Goal: Task Accomplishment & Management: Use online tool/utility

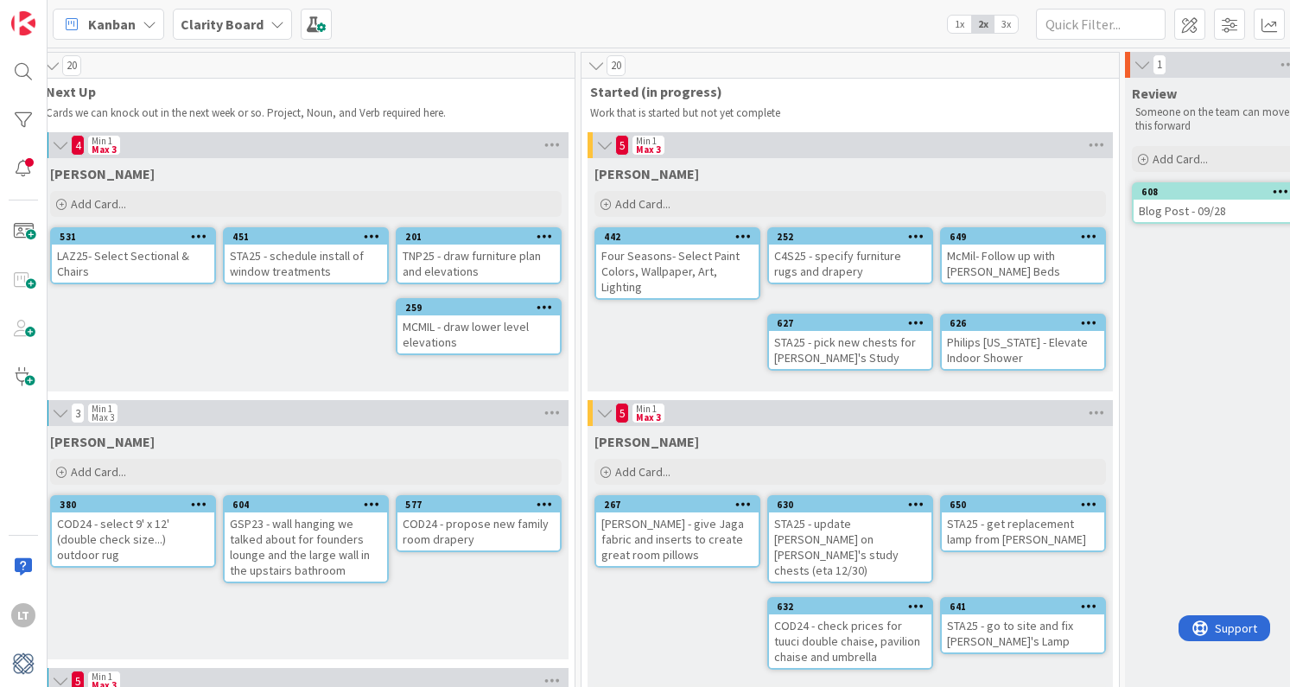
scroll to position [0, 934]
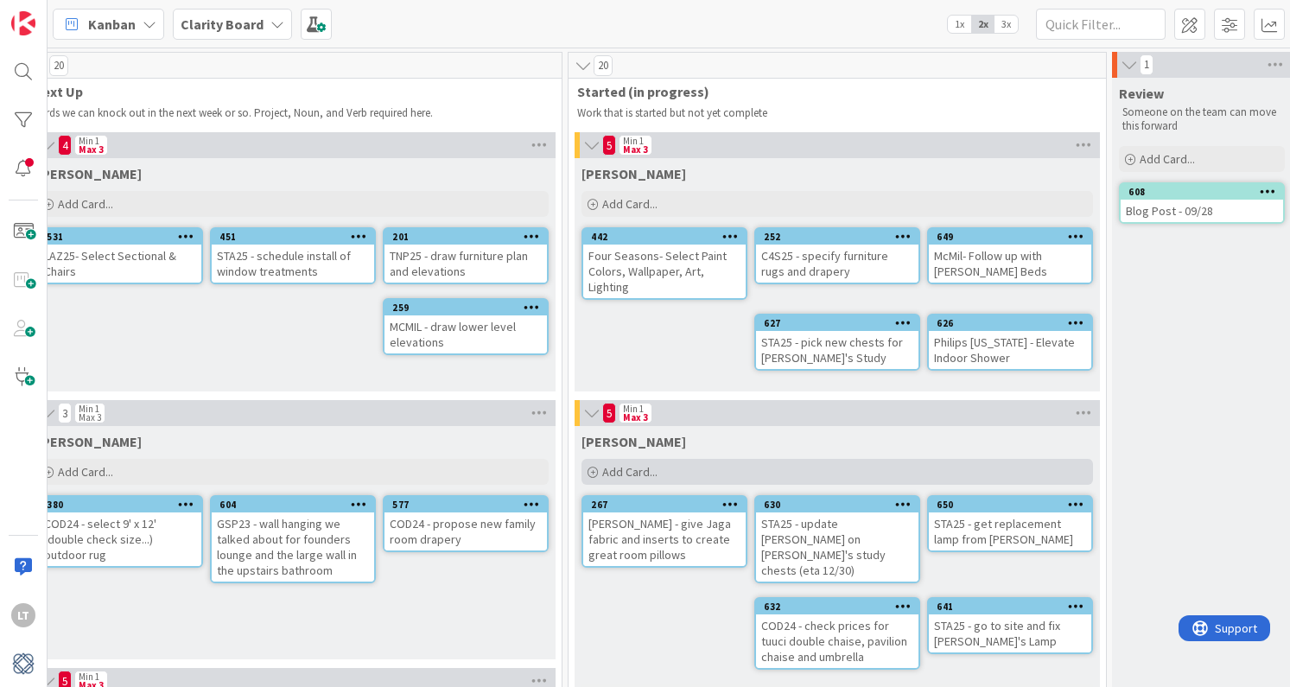
click at [688, 468] on div "Add Card..." at bounding box center [836, 472] width 511 height 26
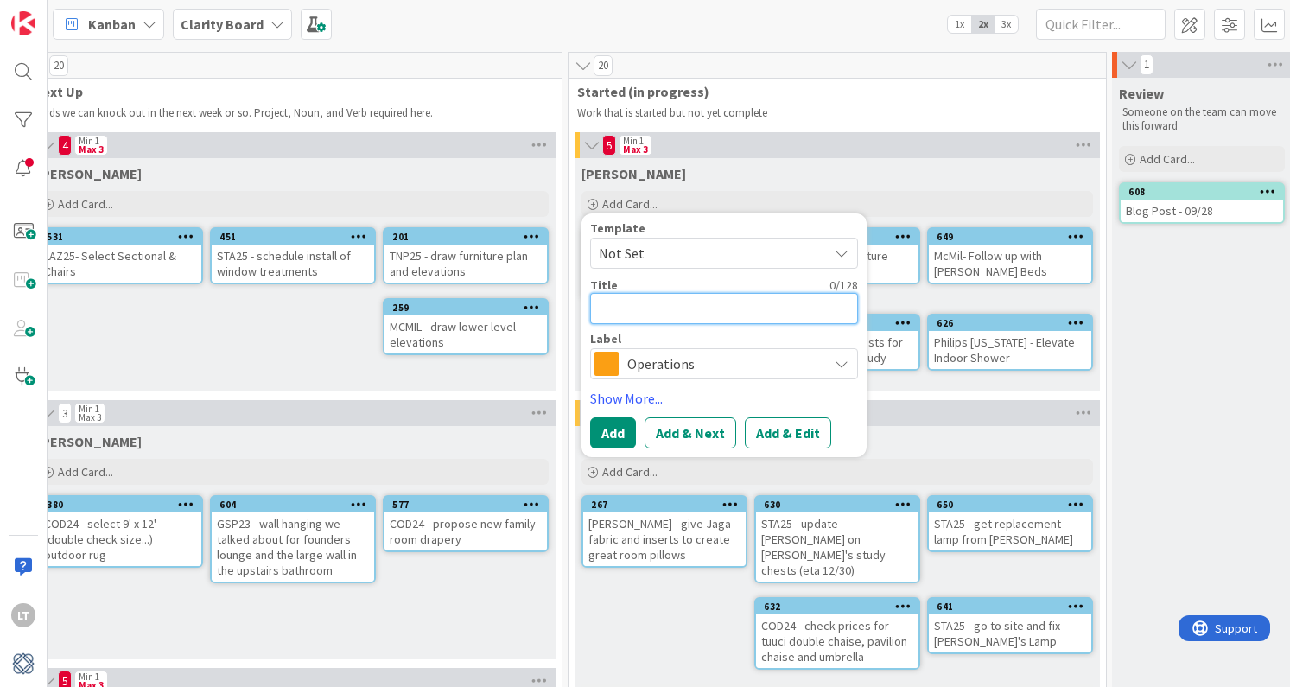
type textarea "S"
type textarea "x"
type textarea "ST"
type textarea "x"
type textarea "STA"
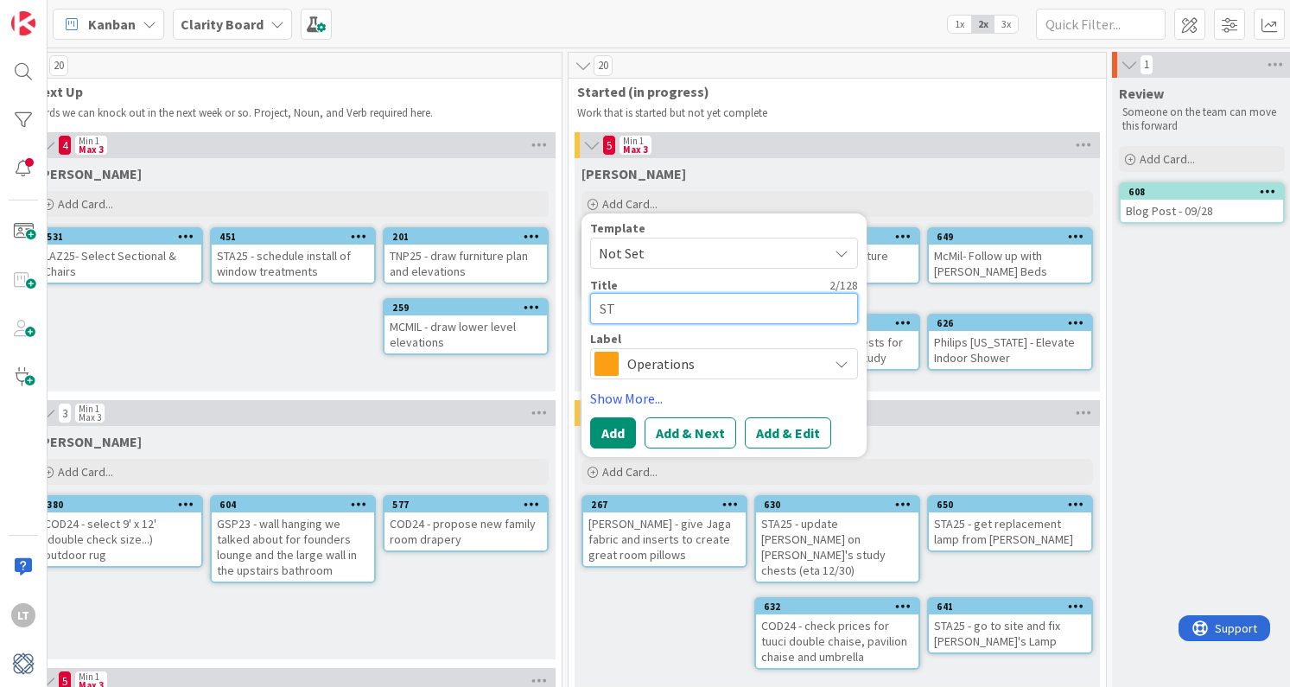
type textarea "x"
type textarea "STA2"
type textarea "x"
type textarea "STA25"
type textarea "x"
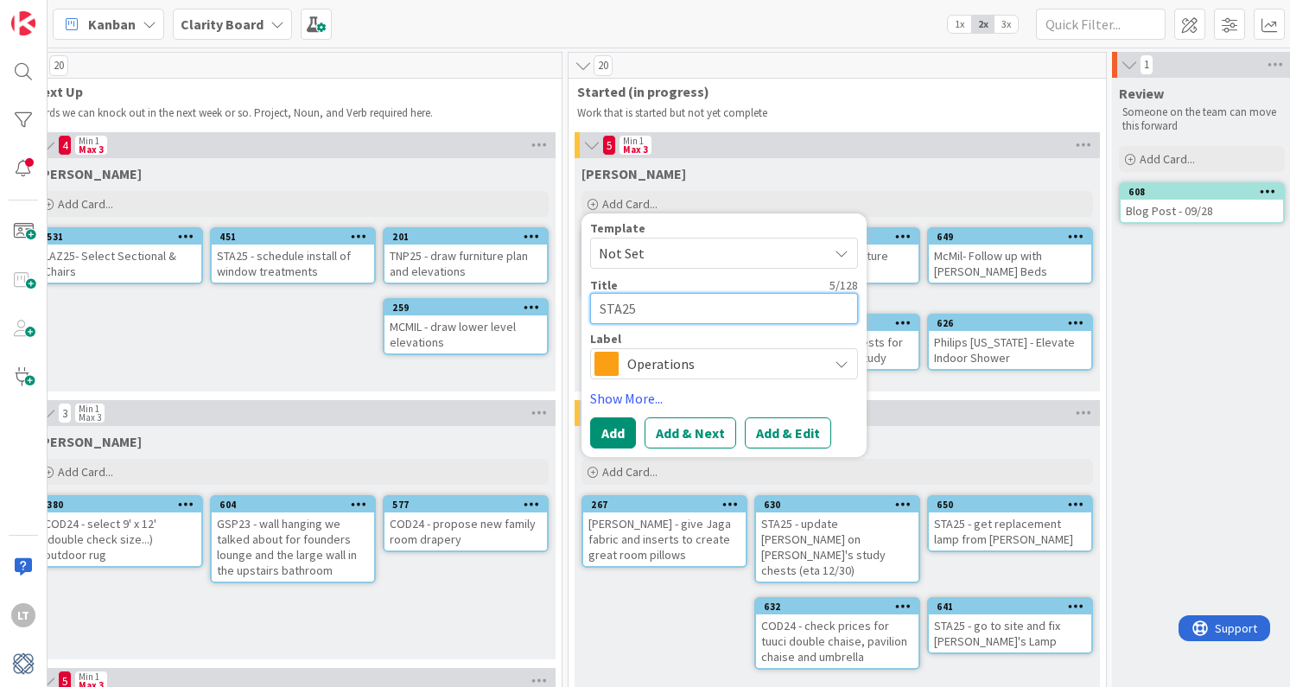
type textarea "STA25"
type textarea "x"
type textarea "STA25 -"
type textarea "x"
type textarea "STA25 -"
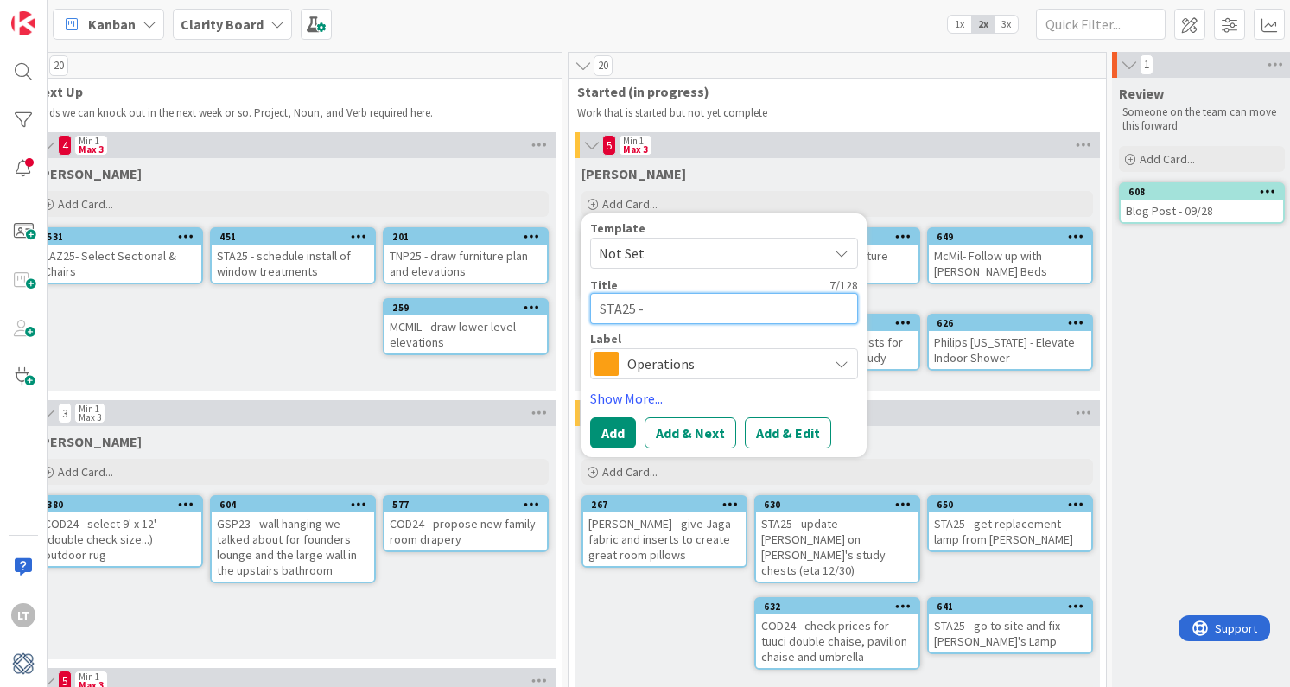
type textarea "x"
type textarea "STA25 - c"
type textarea "x"
type textarea "STA25 - ca"
type textarea "x"
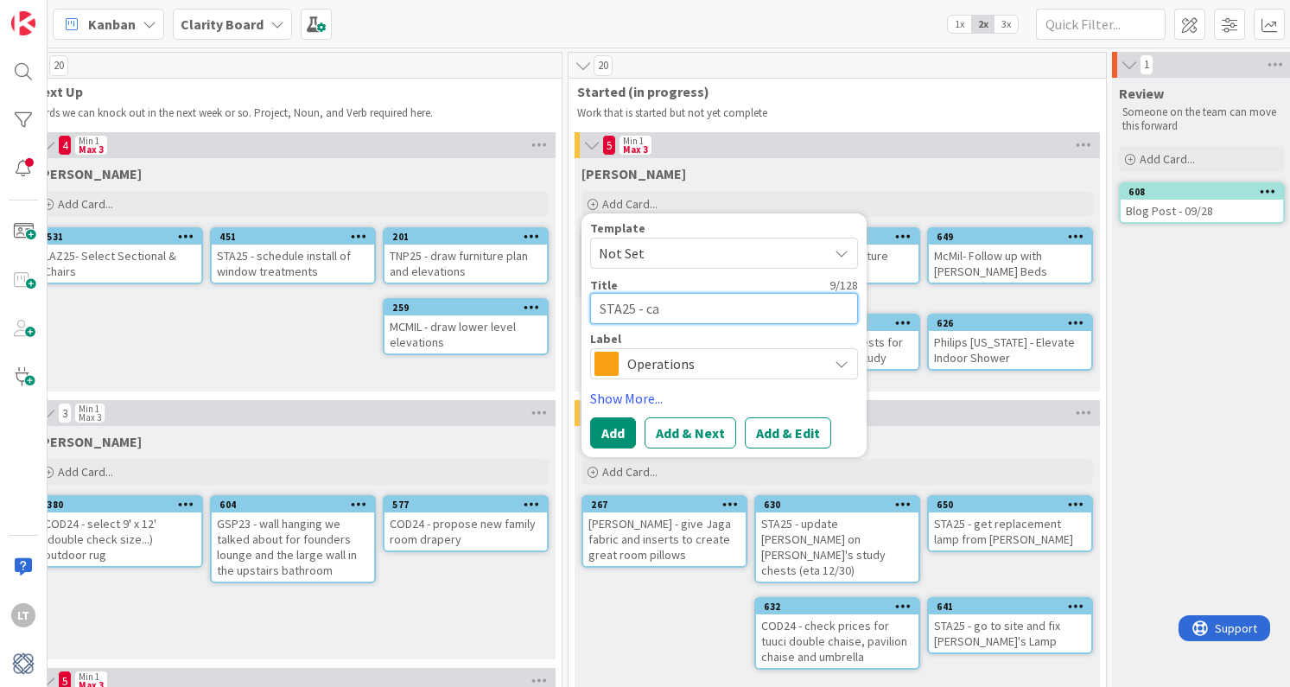
type textarea "STA25 - can"
type textarea "x"
type textarea "STA25 - canc"
type textarea "x"
type textarea "STA25 - cance"
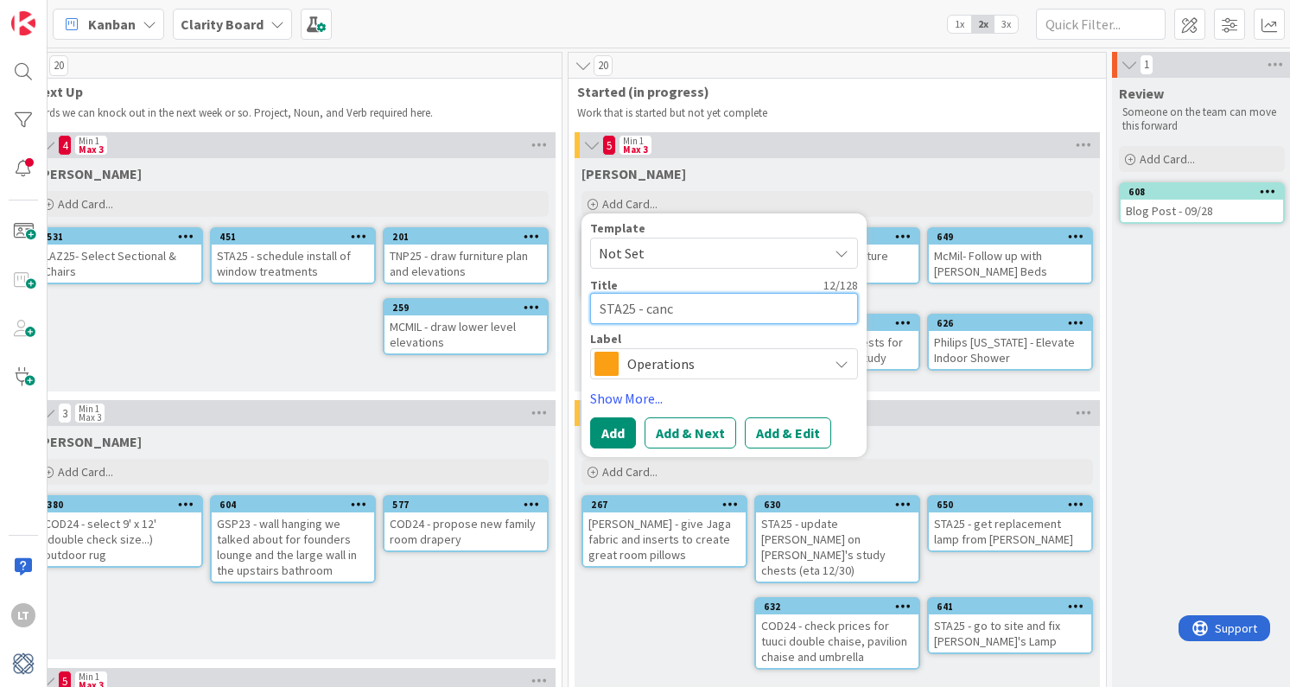
type textarea "x"
type textarea "STA25 - cancel"
type textarea "x"
type textarea "STA25 - cancel"
type textarea "x"
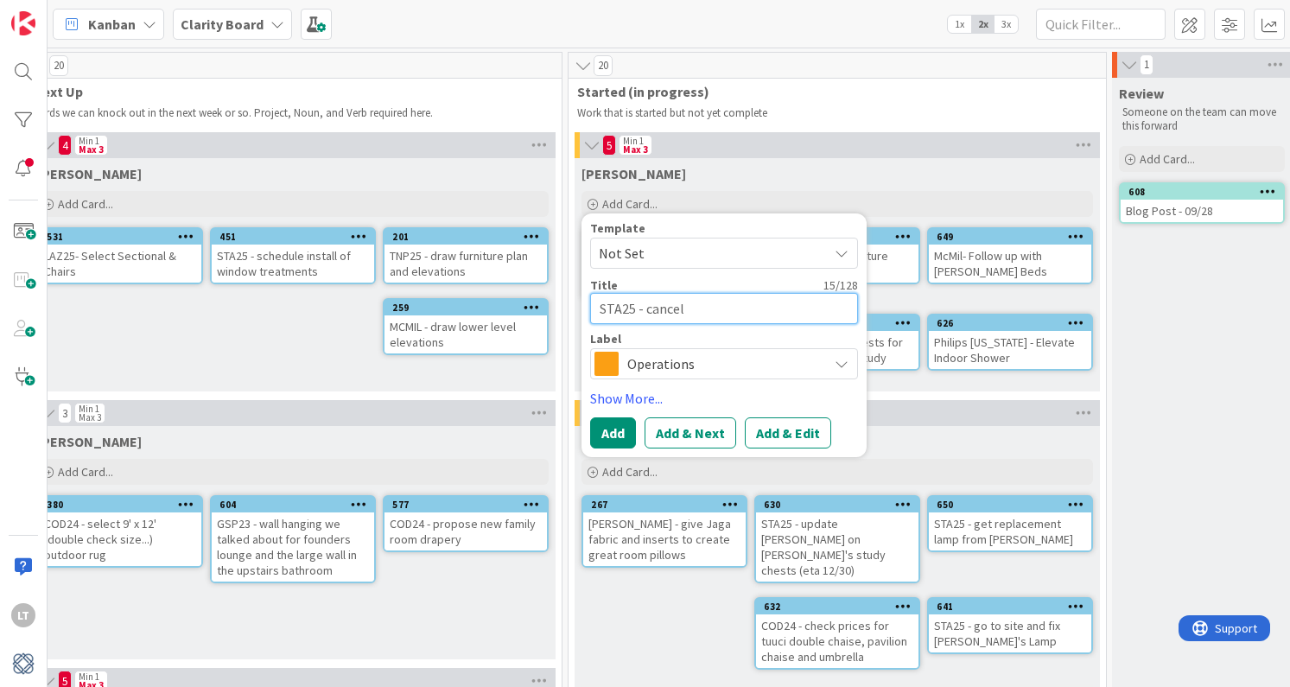
type textarea "STA25 - cancel T"
type textarea "x"
type textarea "STA25 - cancel To"
type textarea "x"
type textarea "STA25 - cancel Ton"
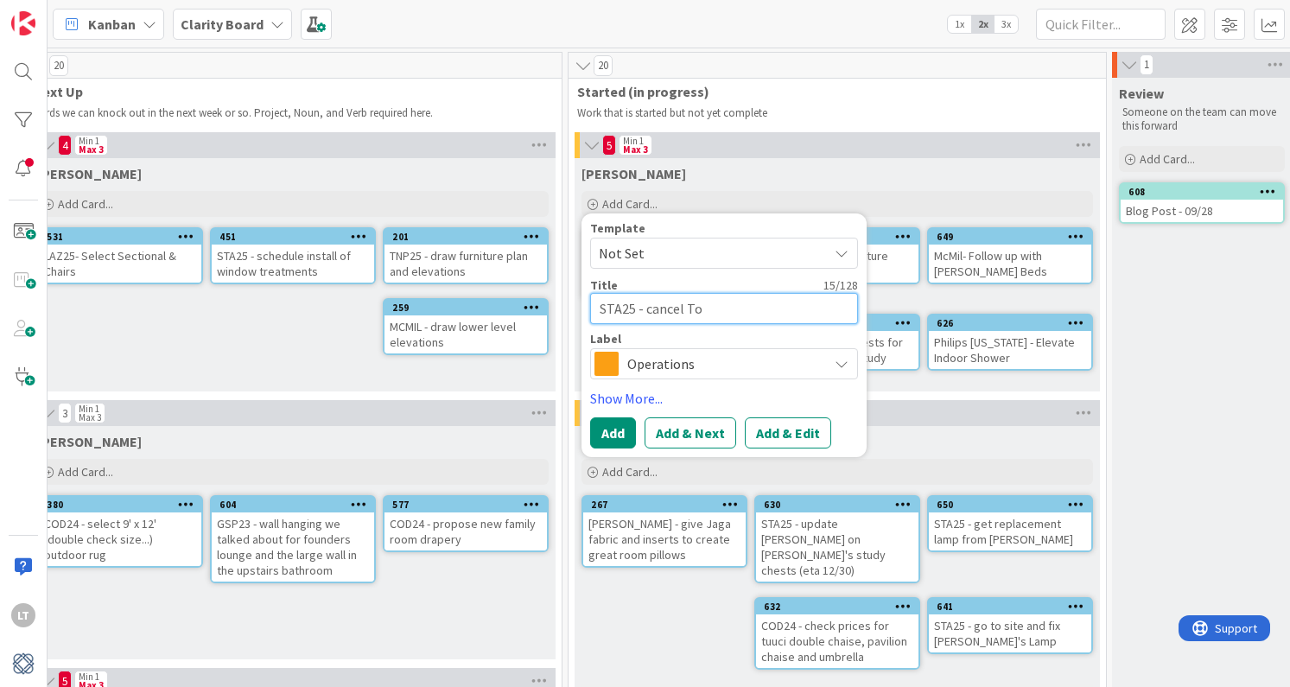
type textarea "x"
type textarea "STA25 - cancel [PERSON_NAME]"
type textarea "x"
type textarea "STA25 - cancel [PERSON_NAME]'"
type textarea "x"
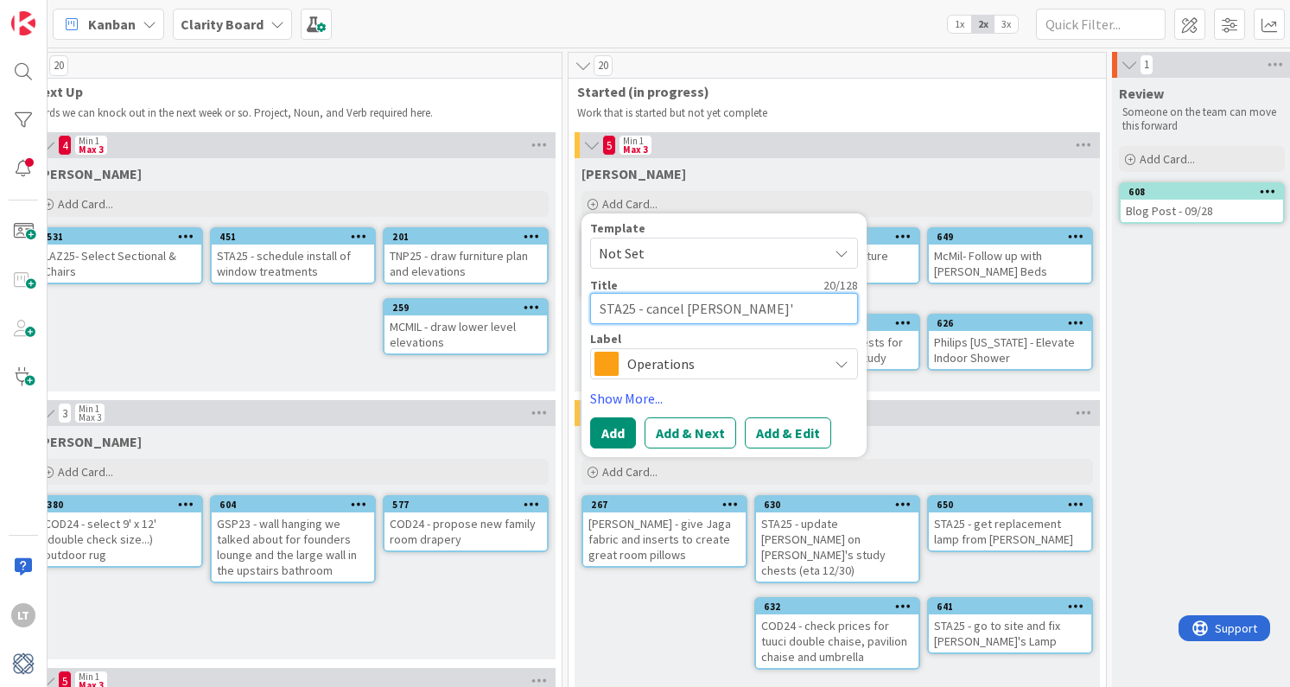
type textarea "STA25 - cancel [PERSON_NAME]'s"
type textarea "x"
type textarea "STA25 - cancel [PERSON_NAME]'s"
type textarea "x"
type textarea "STA25 - cancel [PERSON_NAME]'s s"
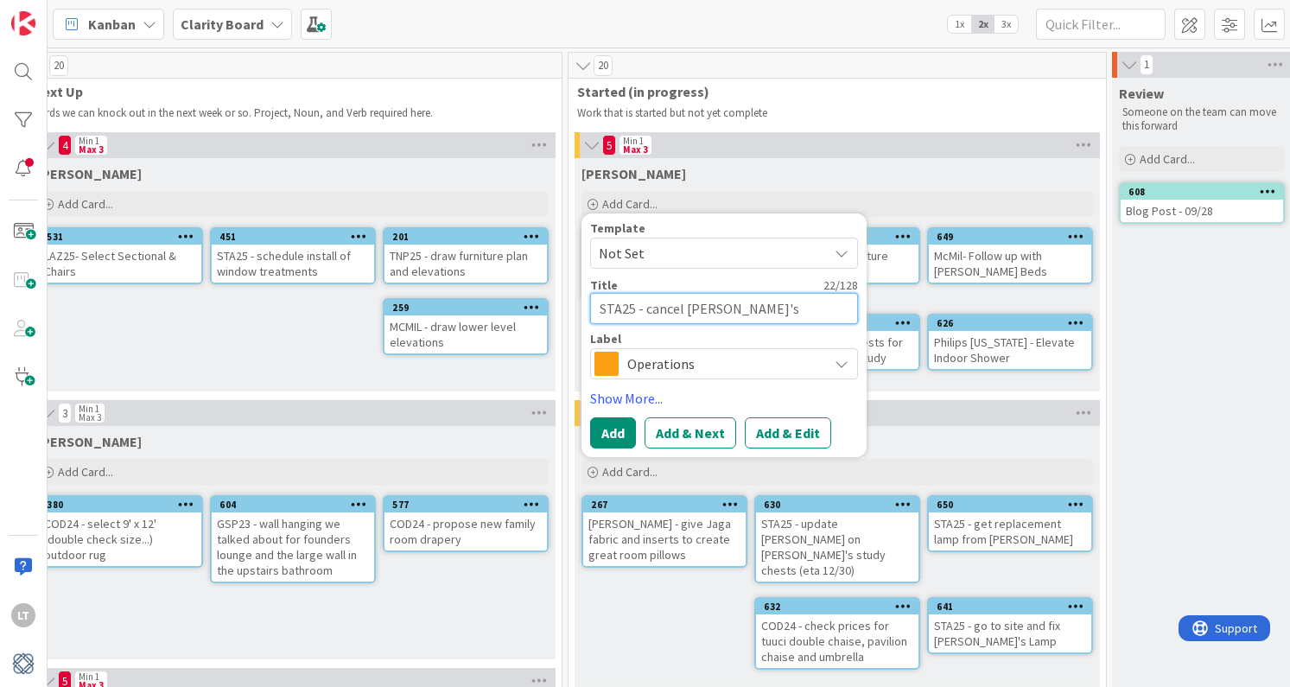
type textarea "x"
type textarea "STA25 - cancel [PERSON_NAME]'s st"
type textarea "x"
type textarea "STA25 - cancel [PERSON_NAME]'s stu"
type textarea "x"
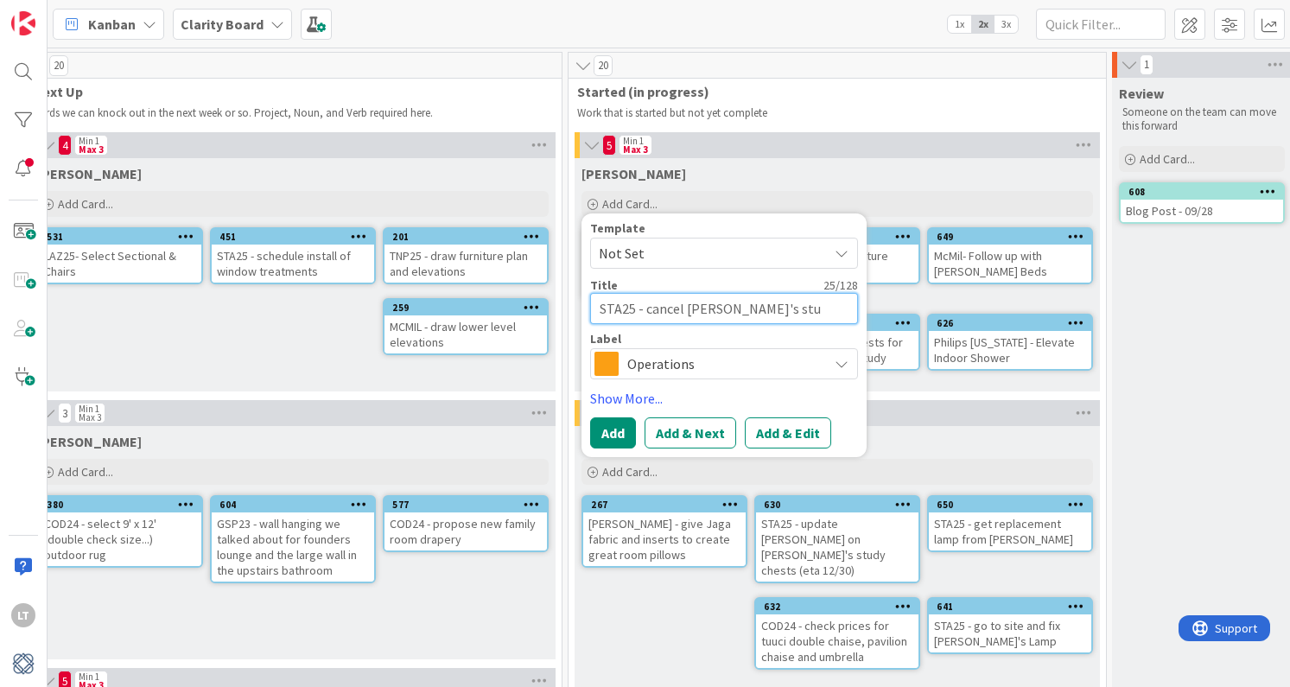
type textarea "STA25 - cancel [PERSON_NAME]'s stud"
type textarea "x"
type textarea "STA25 - cancel [PERSON_NAME]'s study"
type textarea "x"
type textarea "STA25 - cancel [PERSON_NAME]'s study"
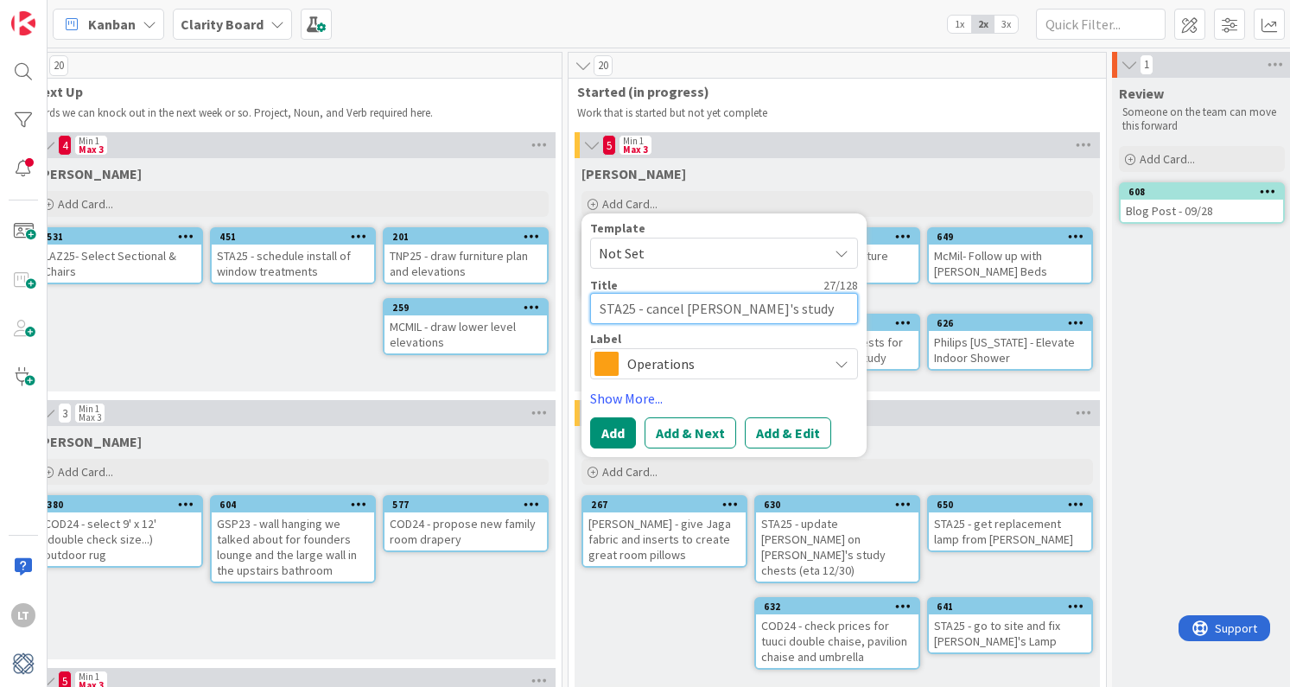
type textarea "x"
type textarea "STA25 - cancel [PERSON_NAME]'s study c"
type textarea "x"
type textarea "STA25 - cancel [PERSON_NAME]'s study ch"
type textarea "x"
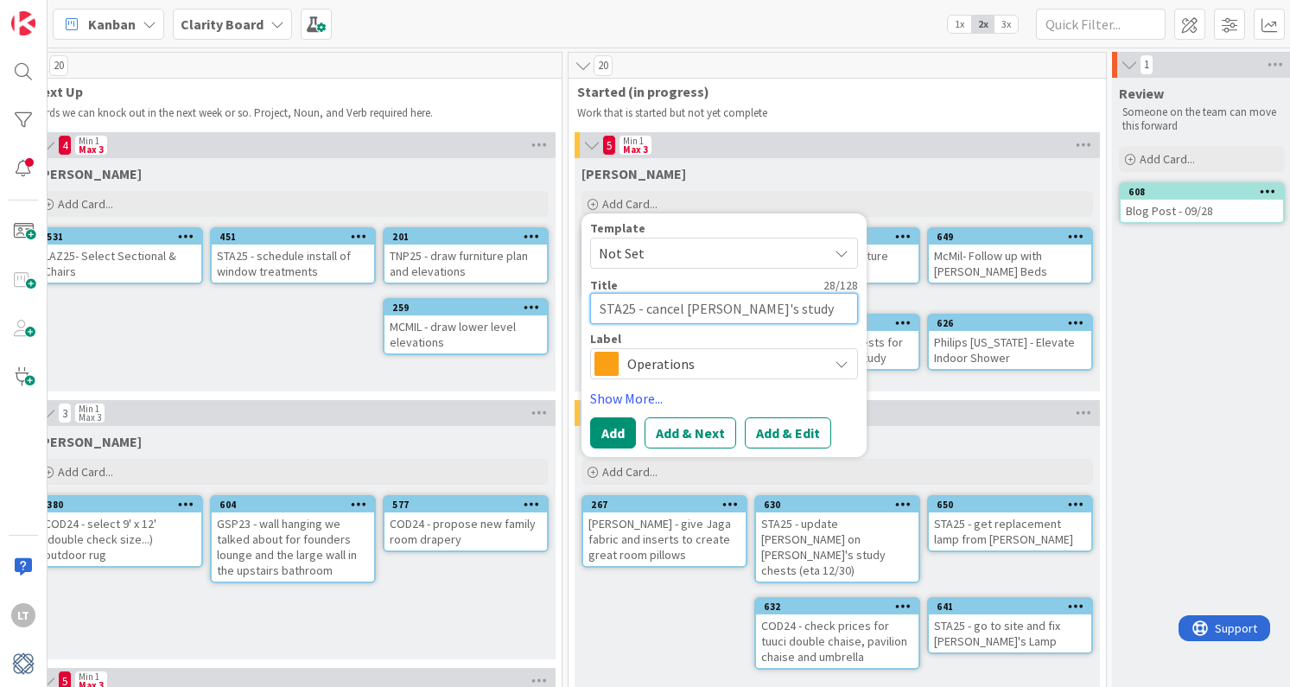
type textarea "STA25 - cancel [PERSON_NAME]'s study che"
type textarea "x"
type textarea "STA25 - cancel [PERSON_NAME]'s study ches"
type textarea "x"
type textarea "STA25 - cancel [PERSON_NAME]'s study chest"
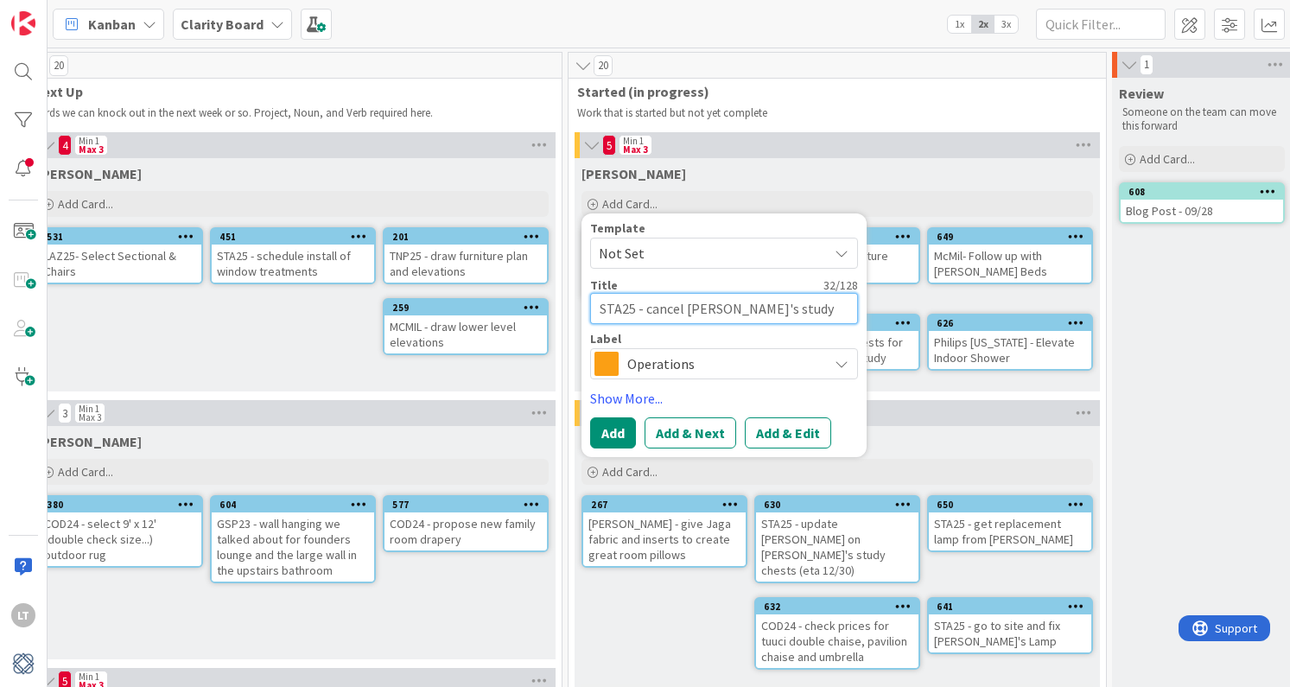
type textarea "x"
type textarea "STA25 - cancel [PERSON_NAME]'s study chests"
type textarea "x"
type textarea "STA25 - cancel [PERSON_NAME]'s study chests"
type textarea "x"
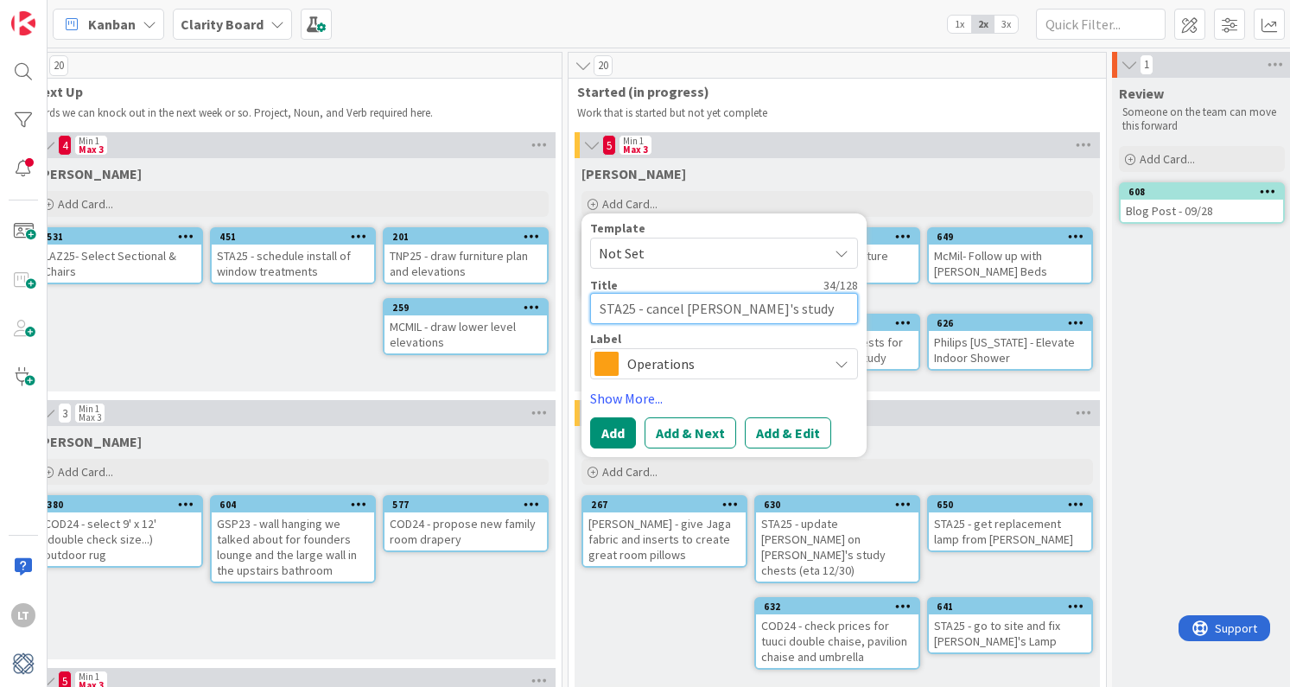
type textarea "STA25 - cancel [PERSON_NAME]'s study chests a"
type textarea "x"
type textarea "STA25 - cancel [PERSON_NAME]'s study chests an"
type textarea "x"
type textarea "STA25 - cancel [PERSON_NAME]'s study chests and"
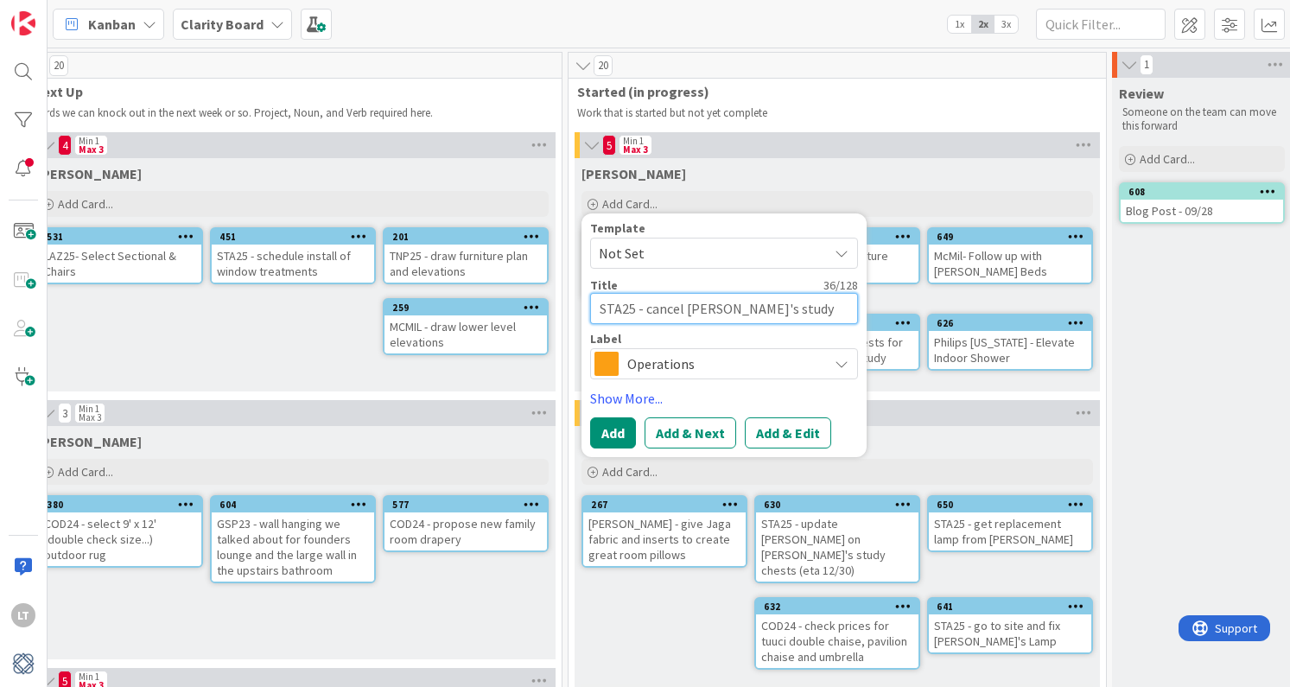
type textarea "x"
type textarea "STA25 - cancel [PERSON_NAME]'s study chests and"
type textarea "x"
type textarea "STA25 - cancel [PERSON_NAME]'s study chests and o"
type textarea "x"
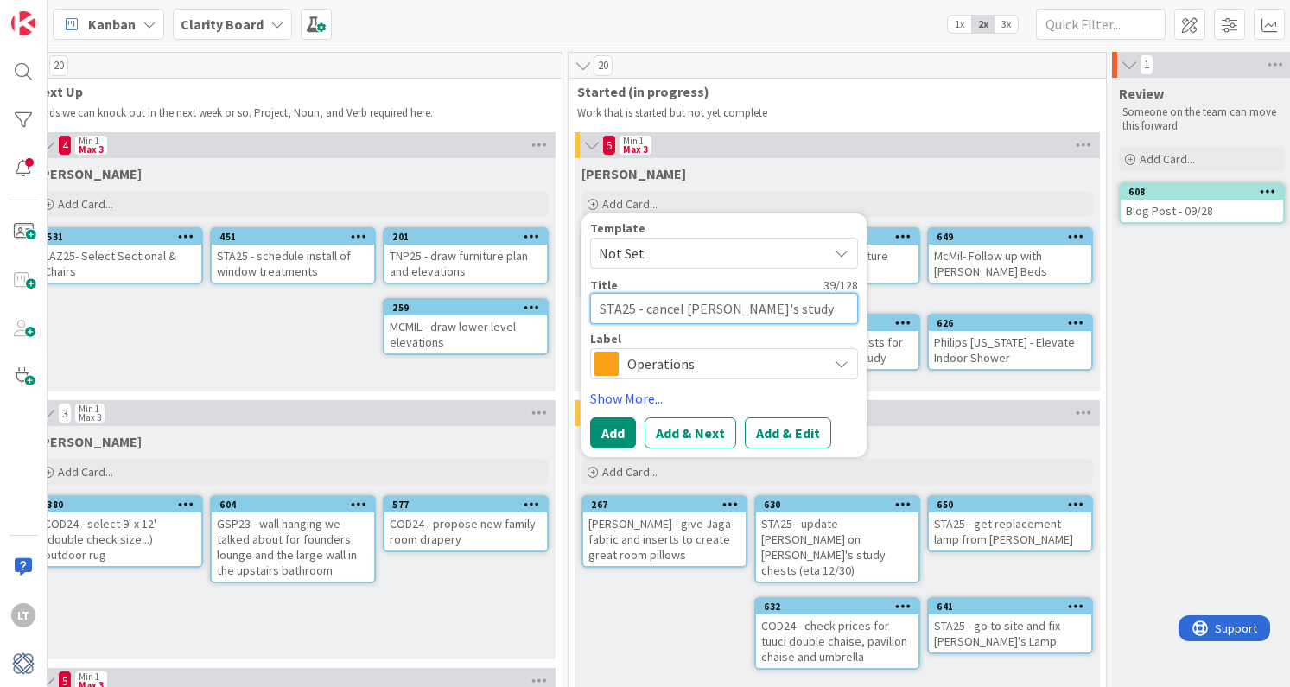
type textarea "STA25 - cancel [PERSON_NAME]'s study chests and or"
type textarea "x"
type textarea "STA25 - cancel [PERSON_NAME]'s study chests and ord"
type textarea "x"
type textarea "STA25 - cancel [PERSON_NAME]'s study chests and orde"
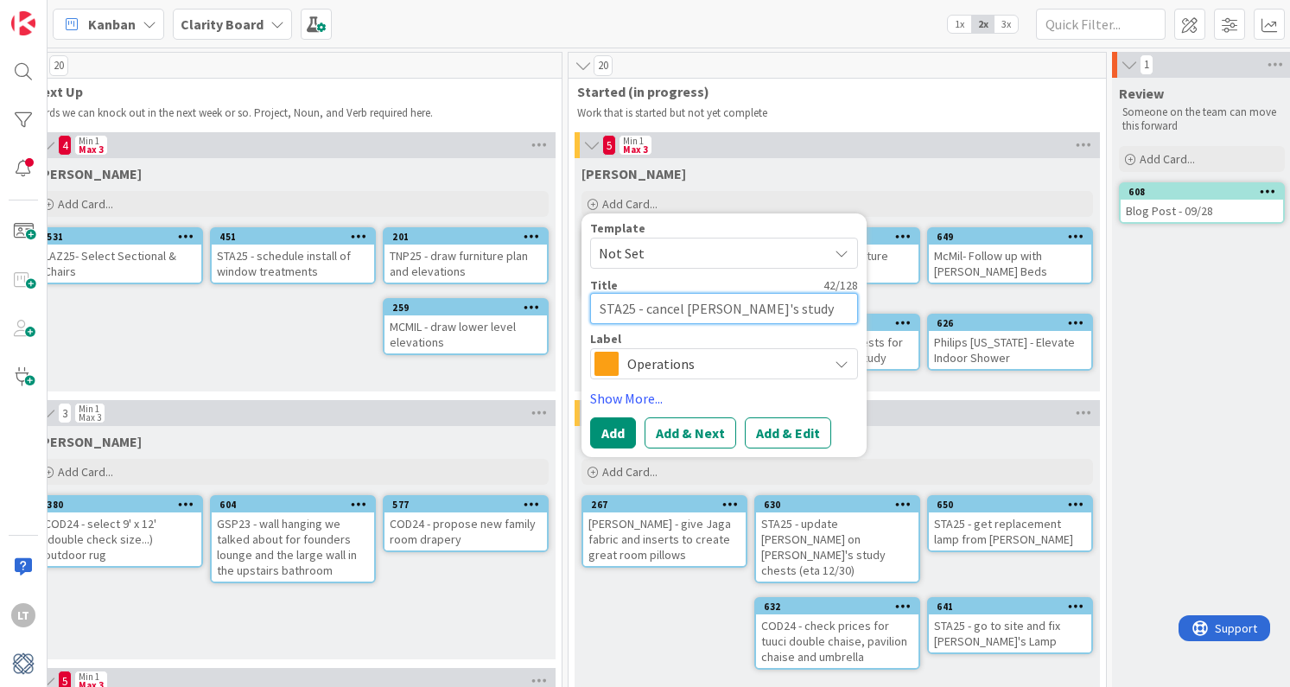
type textarea "x"
type textarea "STA25 - cancel [PERSON_NAME]'s study chests and order"
type textarea "x"
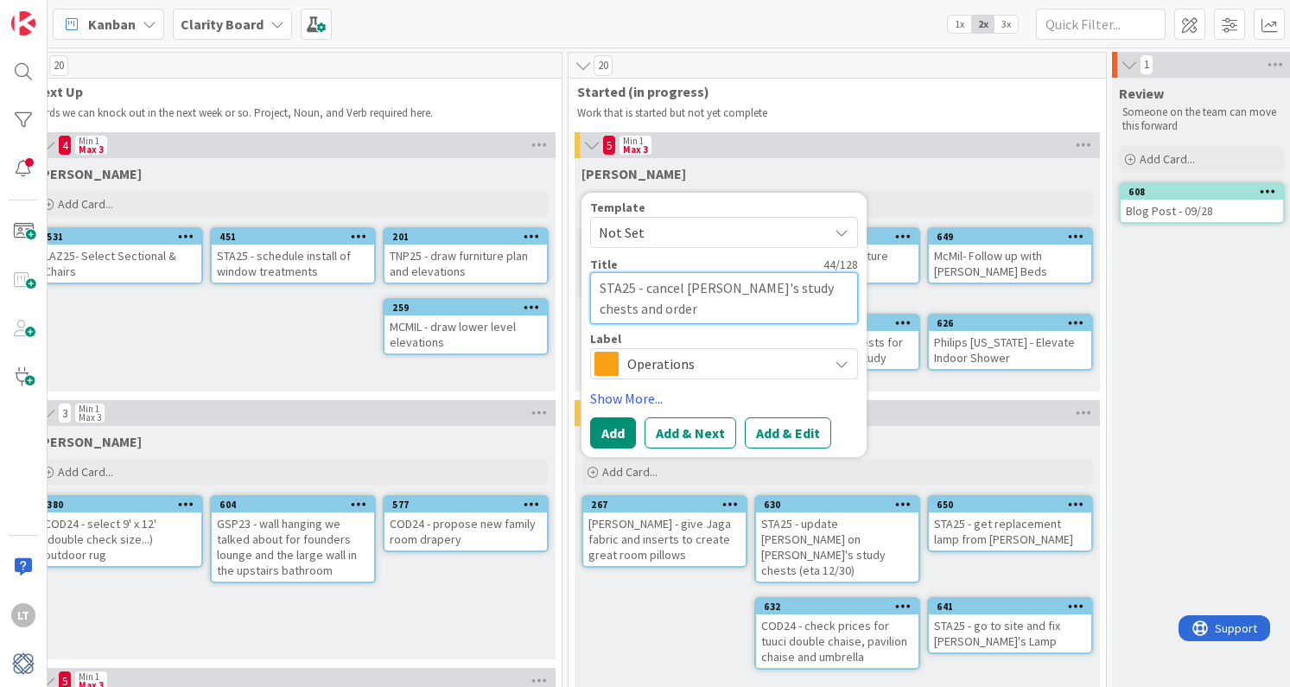
type textarea "STA25 - cancel [PERSON_NAME]'s study chests and order"
type textarea "x"
type textarea "STA25 - cancel [PERSON_NAME]'s study chests and order r"
type textarea "x"
type textarea "STA25 - cancel [PERSON_NAME]'s study chests and order re"
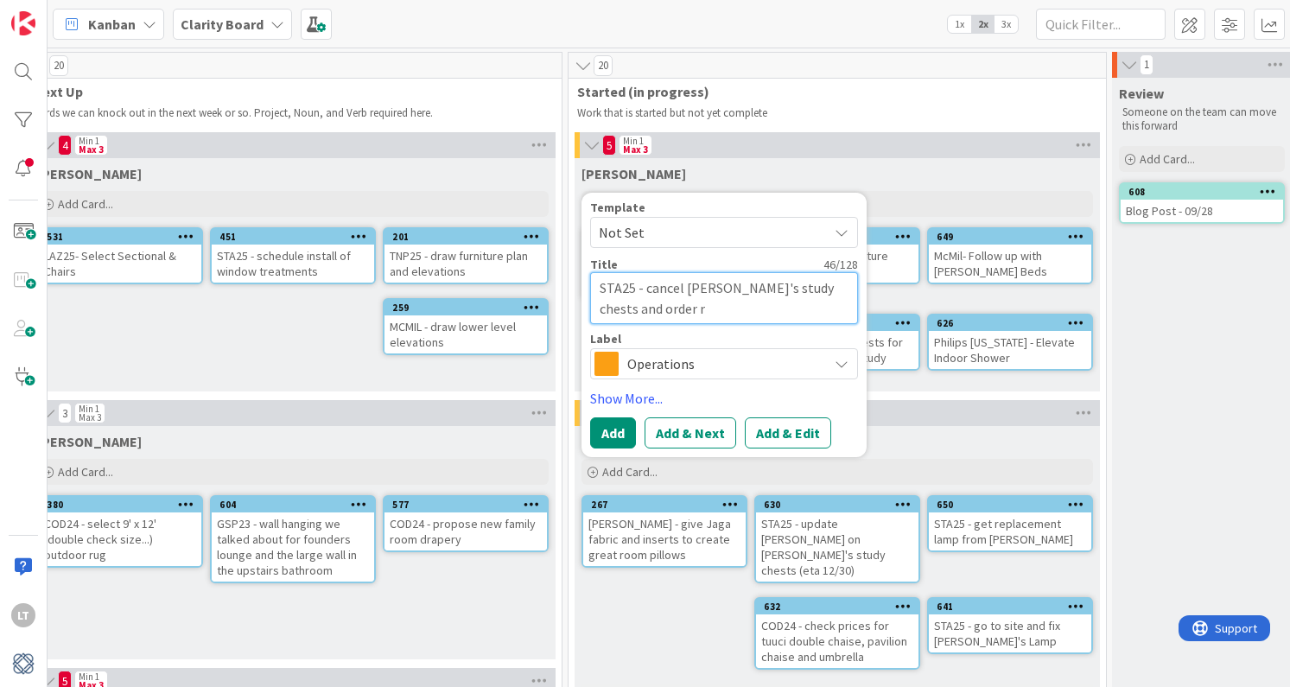
type textarea "x"
type textarea "STA25 - cancel [PERSON_NAME]'s study chests and order rep"
type textarea "x"
type textarea "STA25 - cancel [PERSON_NAME]'s study chests and order repl"
type textarea "x"
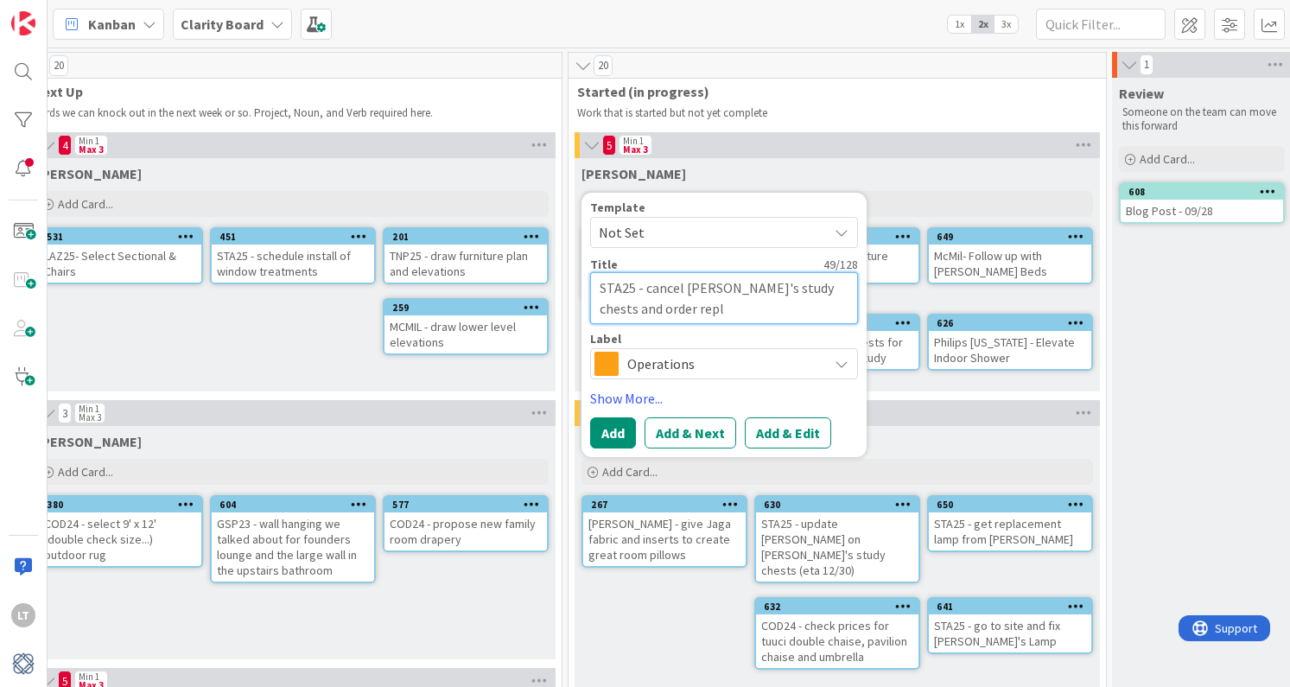
type textarea "STA25 - cancel [PERSON_NAME]'s study chests and order repla"
type textarea "x"
type textarea "STA25 - cancel [PERSON_NAME]'s study chests and order replac"
type textarea "x"
type textarea "STA25 - cancel [PERSON_NAME]'s study chests and order replace"
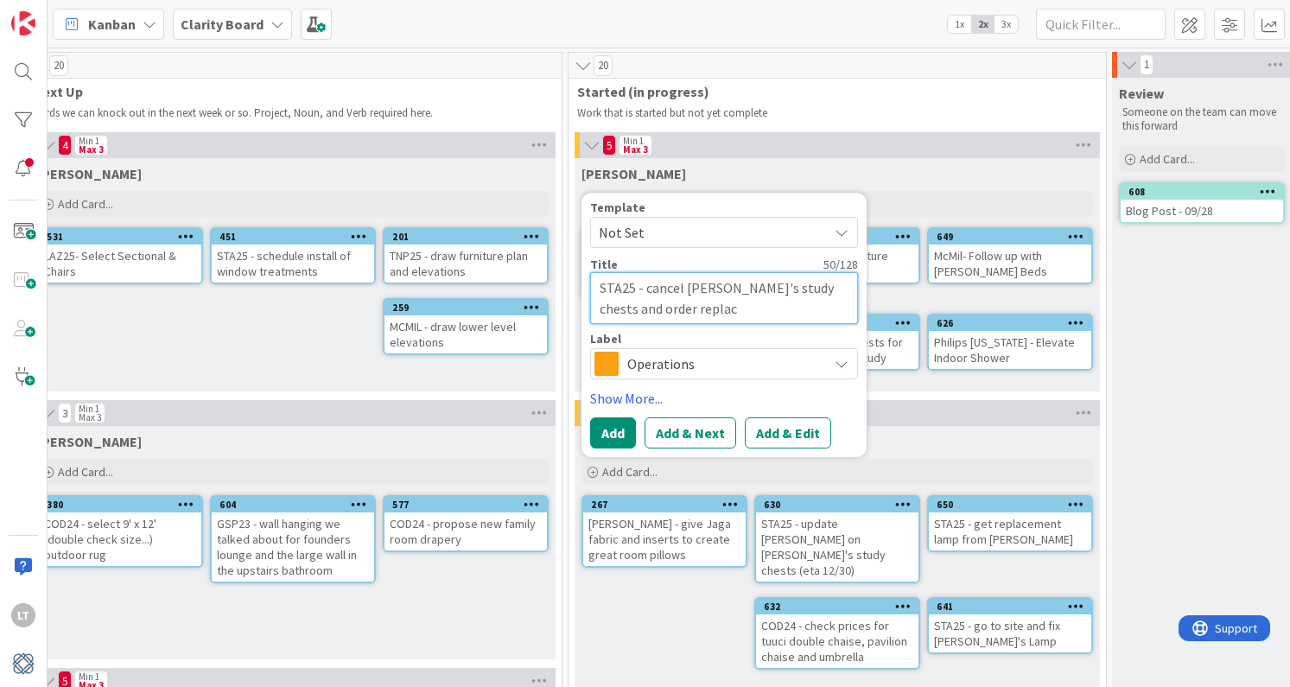
type textarea "x"
type textarea "STA25 - cancel [PERSON_NAME]'s study chests and order replacem"
type textarea "x"
type textarea "STA25 - cancel [PERSON_NAME]'s study chests and order replaceme"
type textarea "x"
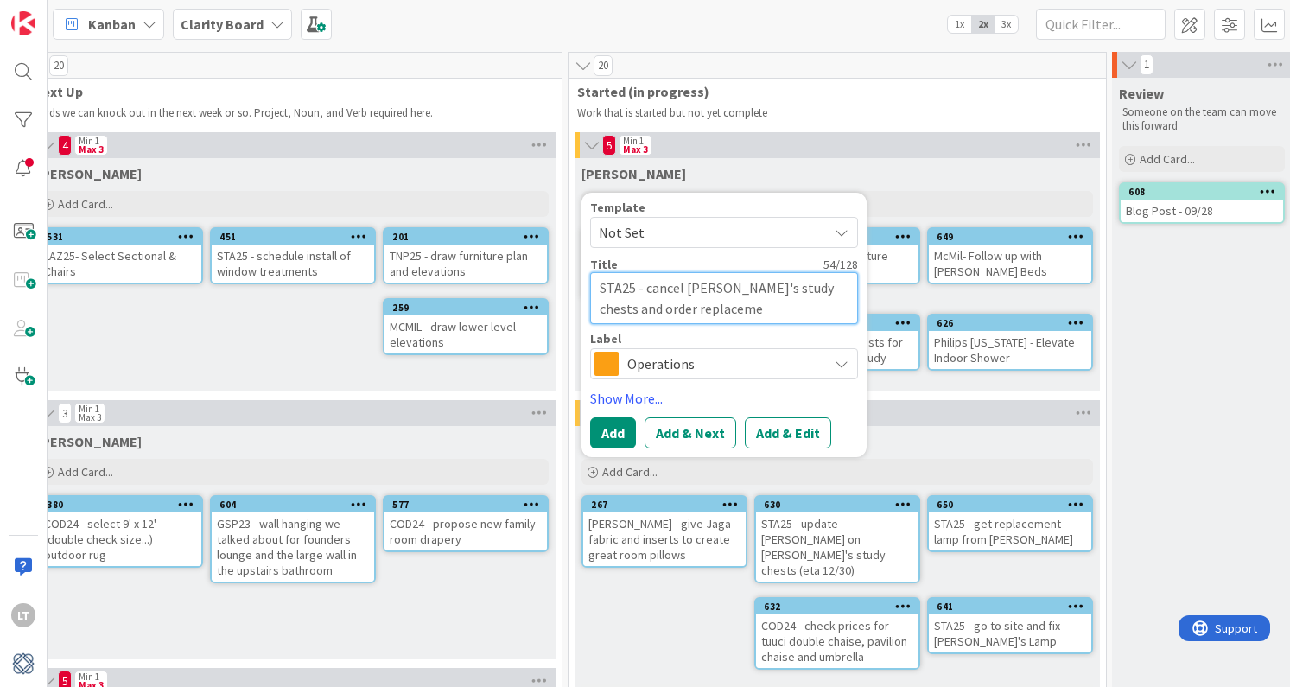
type textarea "STA25 - cancel [PERSON_NAME]'s study chests and order replacemen"
type textarea "x"
type textarea "STA25 - cancel [PERSON_NAME]'s study chests and order replacement"
type textarea "x"
type textarea "STA25 - cancel [PERSON_NAME]'s study chests and order replacements"
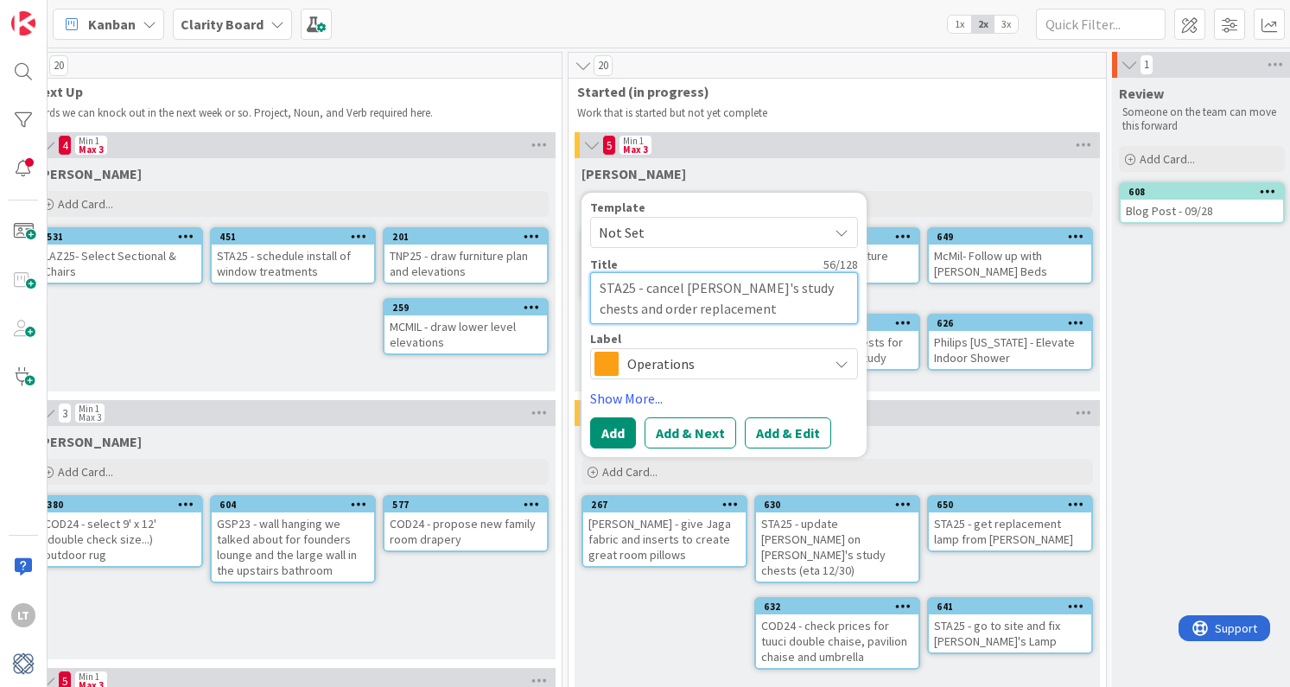
type textarea "x"
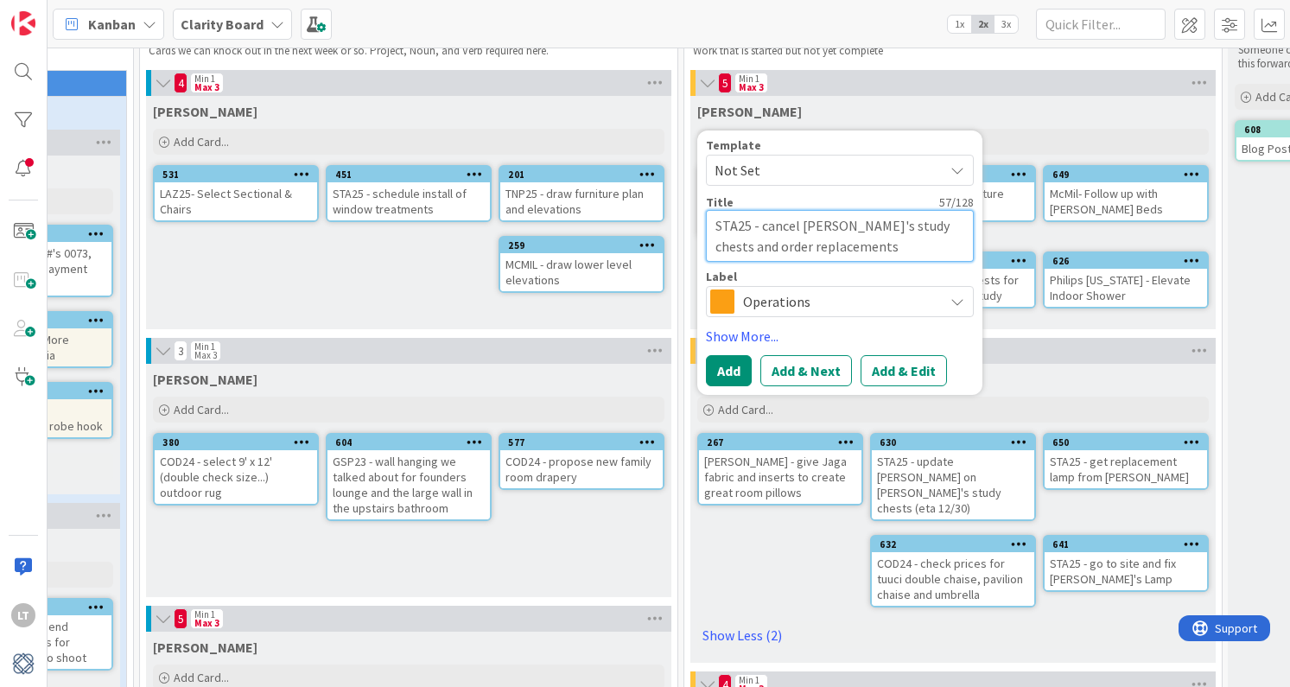
type textarea "STA25 - cancel [PERSON_NAME]'s study chests and order replacements"
click at [790, 303] on span "Operations" at bounding box center [839, 301] width 192 height 24
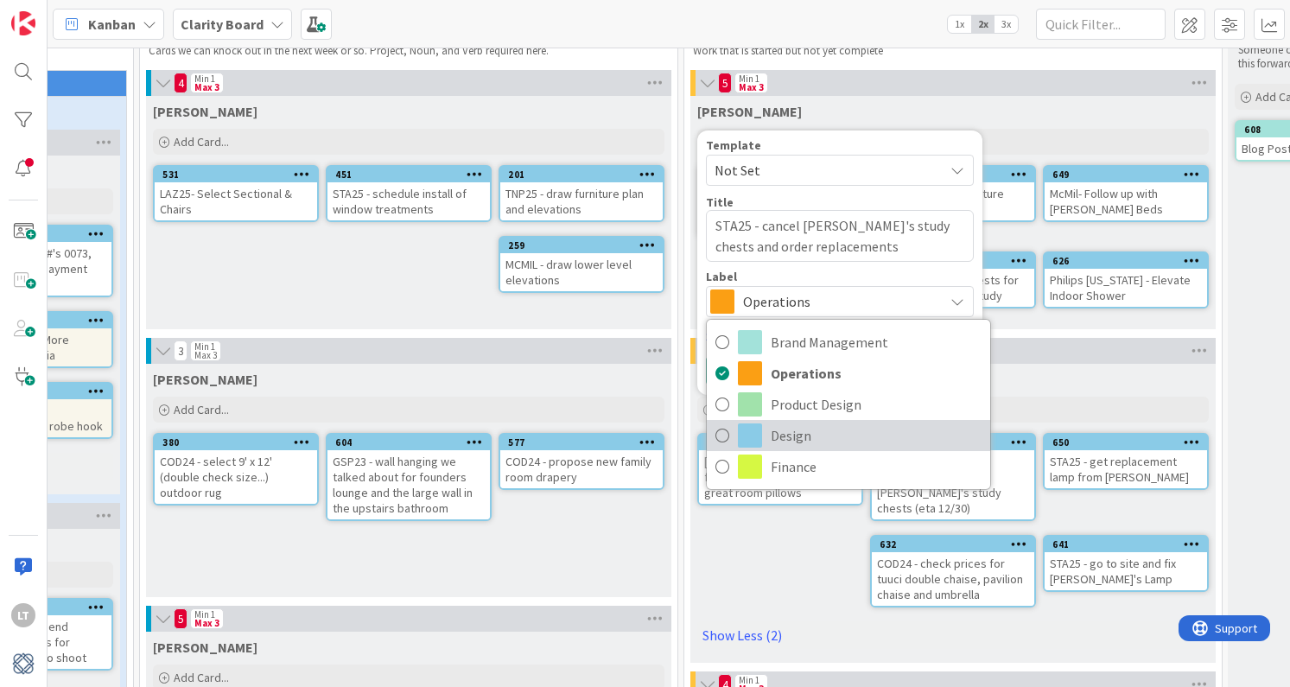
click at [753, 437] on span at bounding box center [750, 435] width 24 height 24
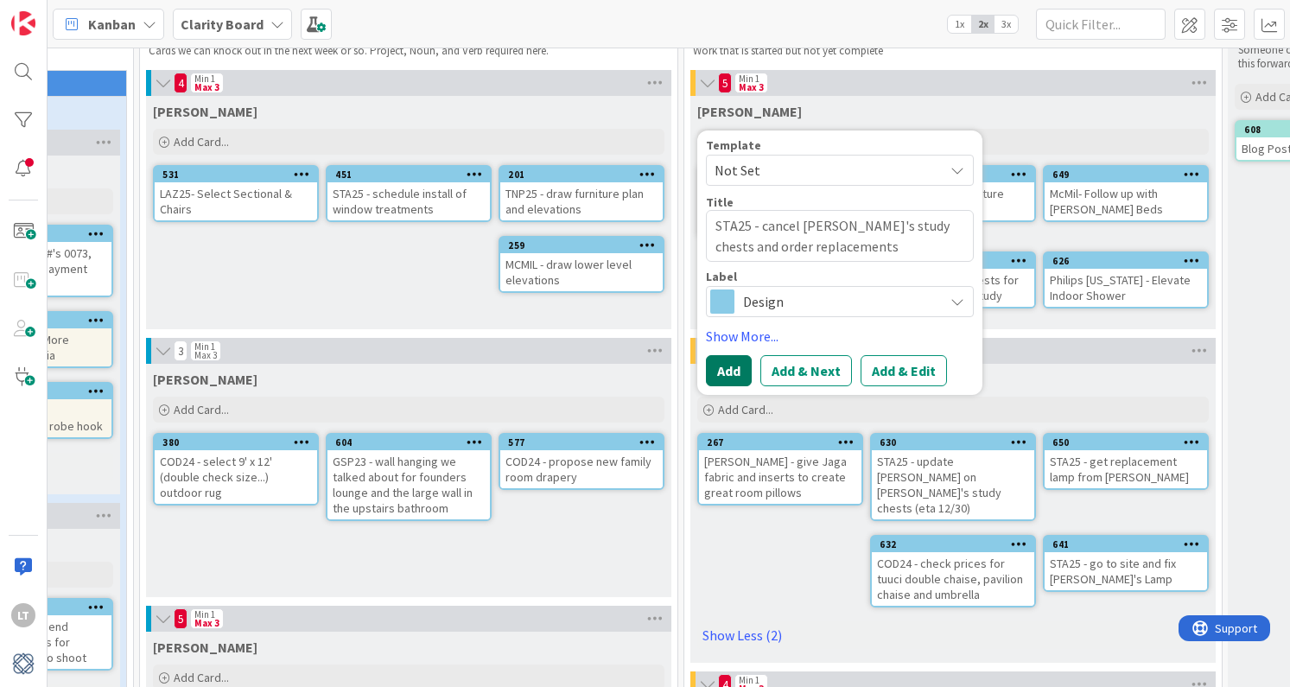
click at [730, 377] on button "Add" at bounding box center [729, 370] width 46 height 31
type textarea "x"
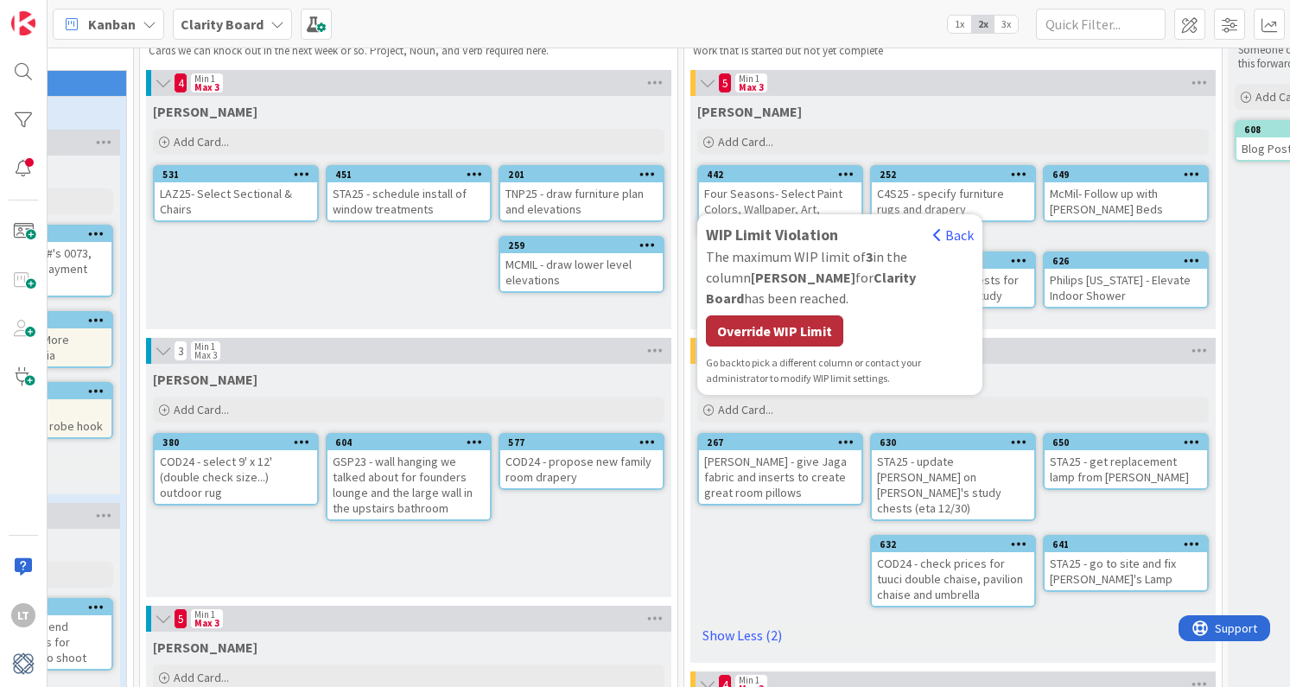
click at [745, 331] on div "Override WIP Limit" at bounding box center [774, 330] width 137 height 31
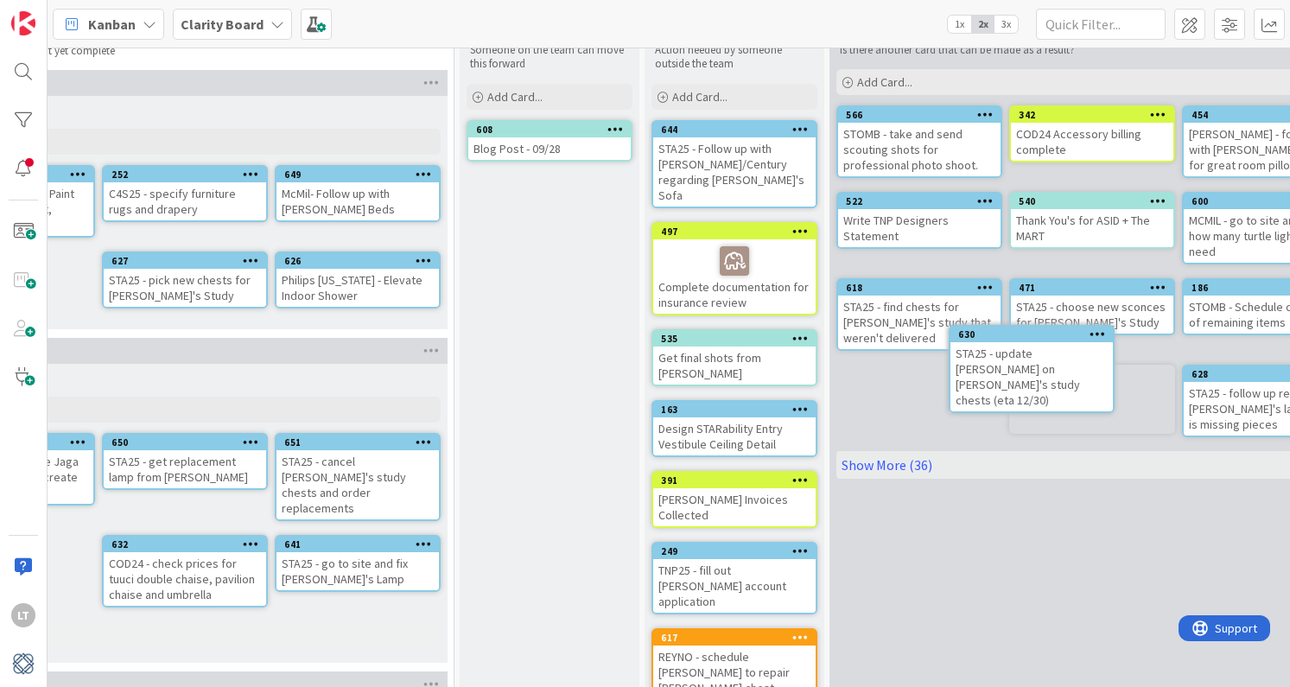
scroll to position [62, 1620]
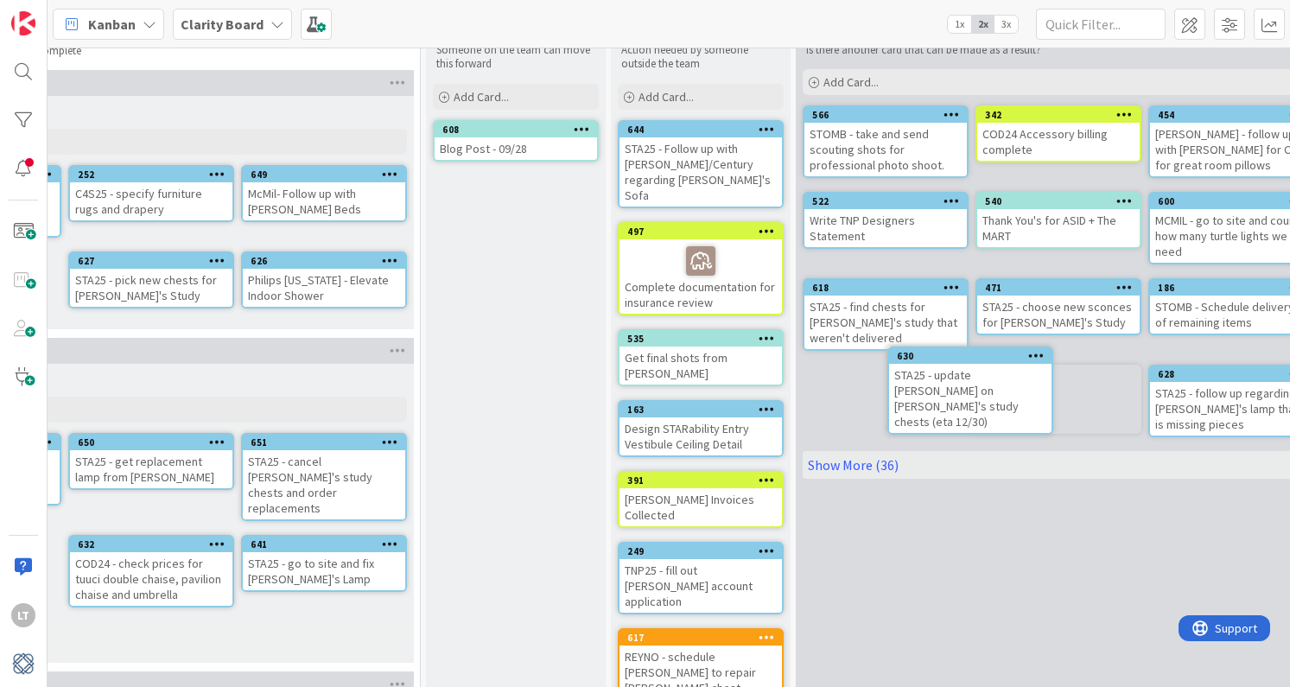
drag, startPoint x: 533, startPoint y: 457, endPoint x: 922, endPoint y: 371, distance: 398.0
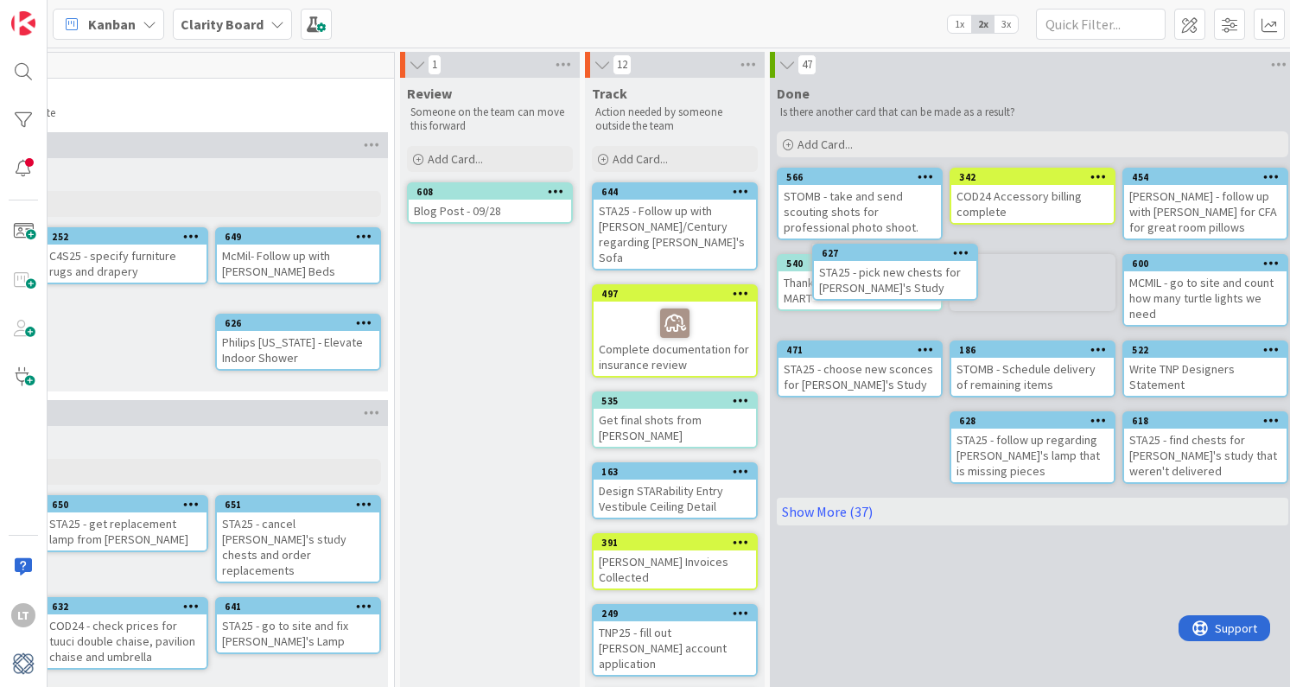
scroll to position [0, 1648]
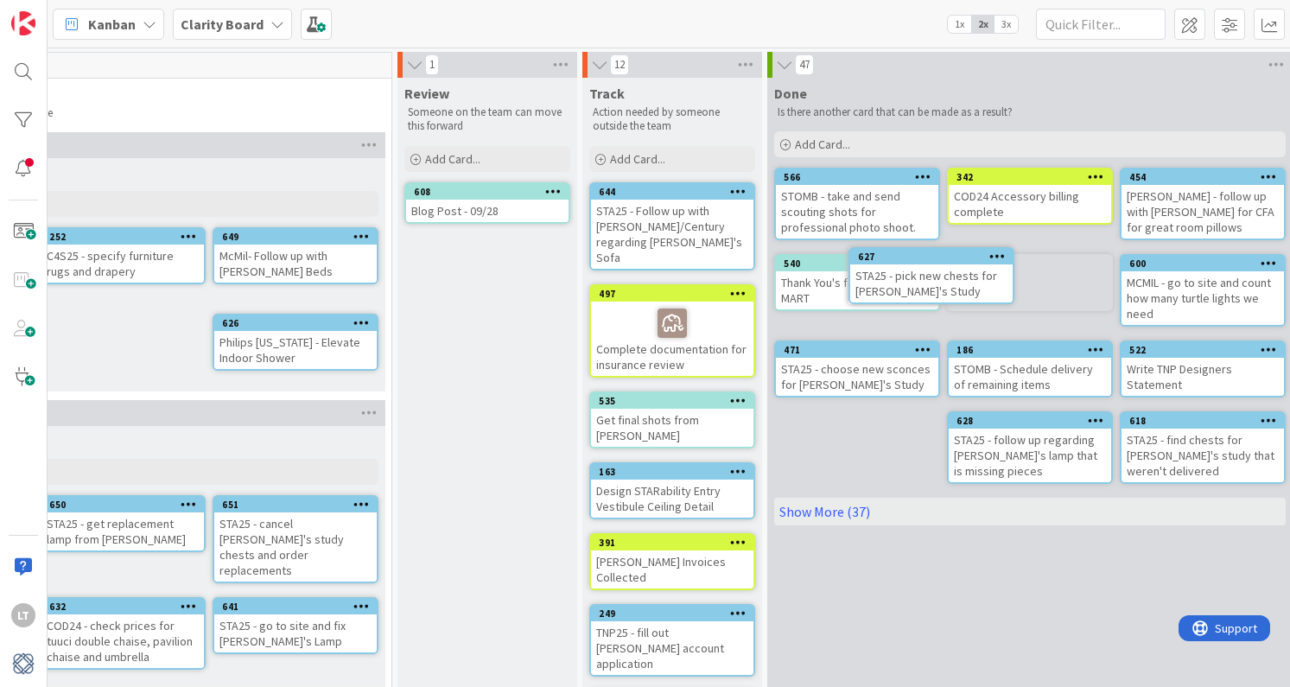
drag, startPoint x: 834, startPoint y: 274, endPoint x: 926, endPoint y: 269, distance: 92.6
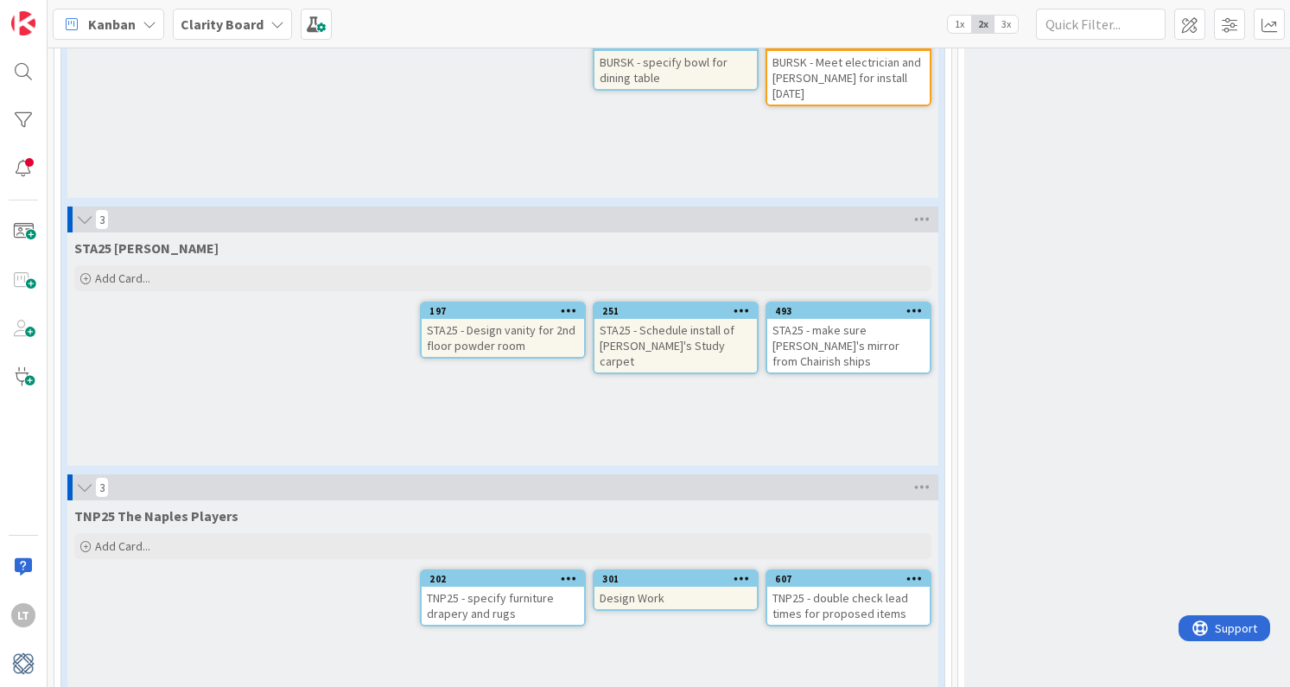
scroll to position [2505, 0]
